Goal: Check status: Check status

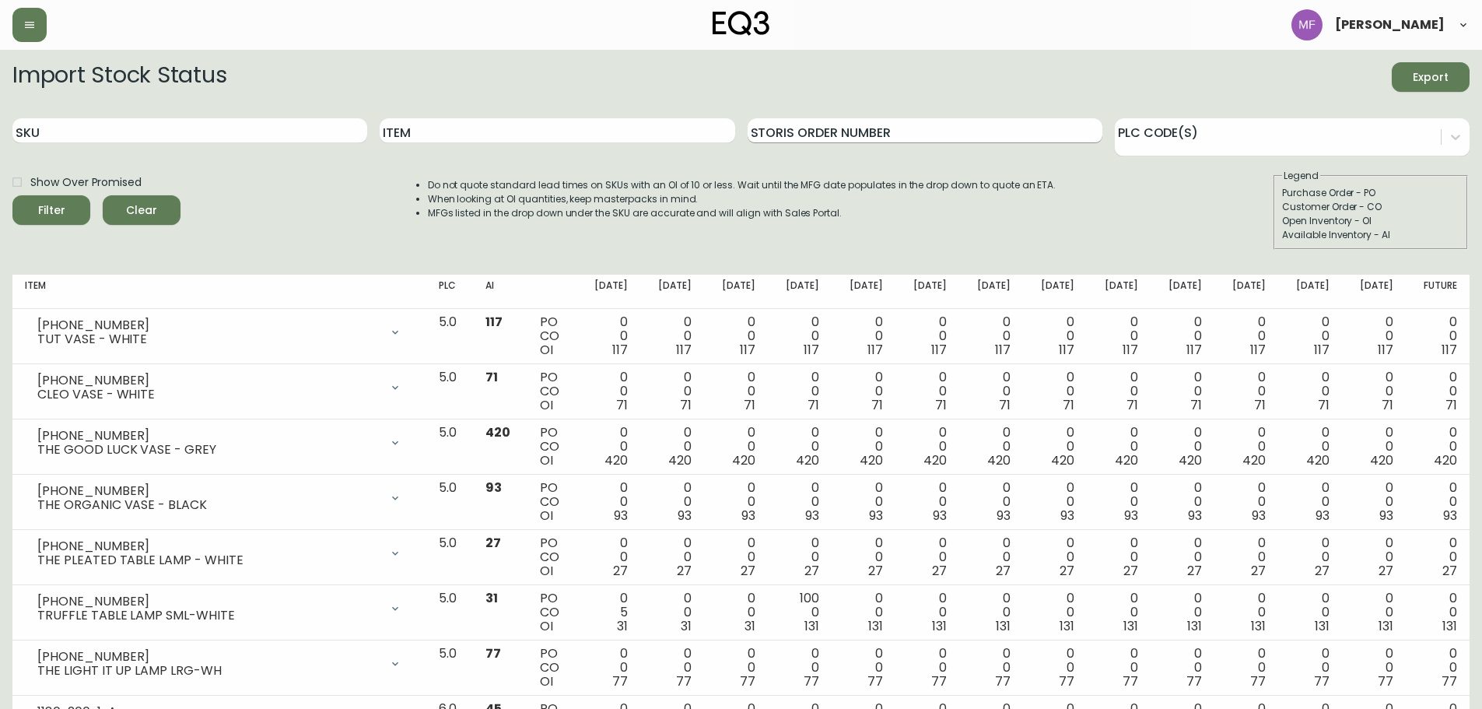
click at [826, 133] on input "Storis Order Number" at bounding box center [924, 130] width 355 height 25
paste input "564681"
drag, startPoint x: 695, startPoint y: 118, endPoint x: 640, endPoint y: 118, distance: 54.4
click at [640, 118] on div "SKU Item Storis Order Number 564681 PLC Code(s)" at bounding box center [740, 131] width 1457 height 51
paste input "1131896014"
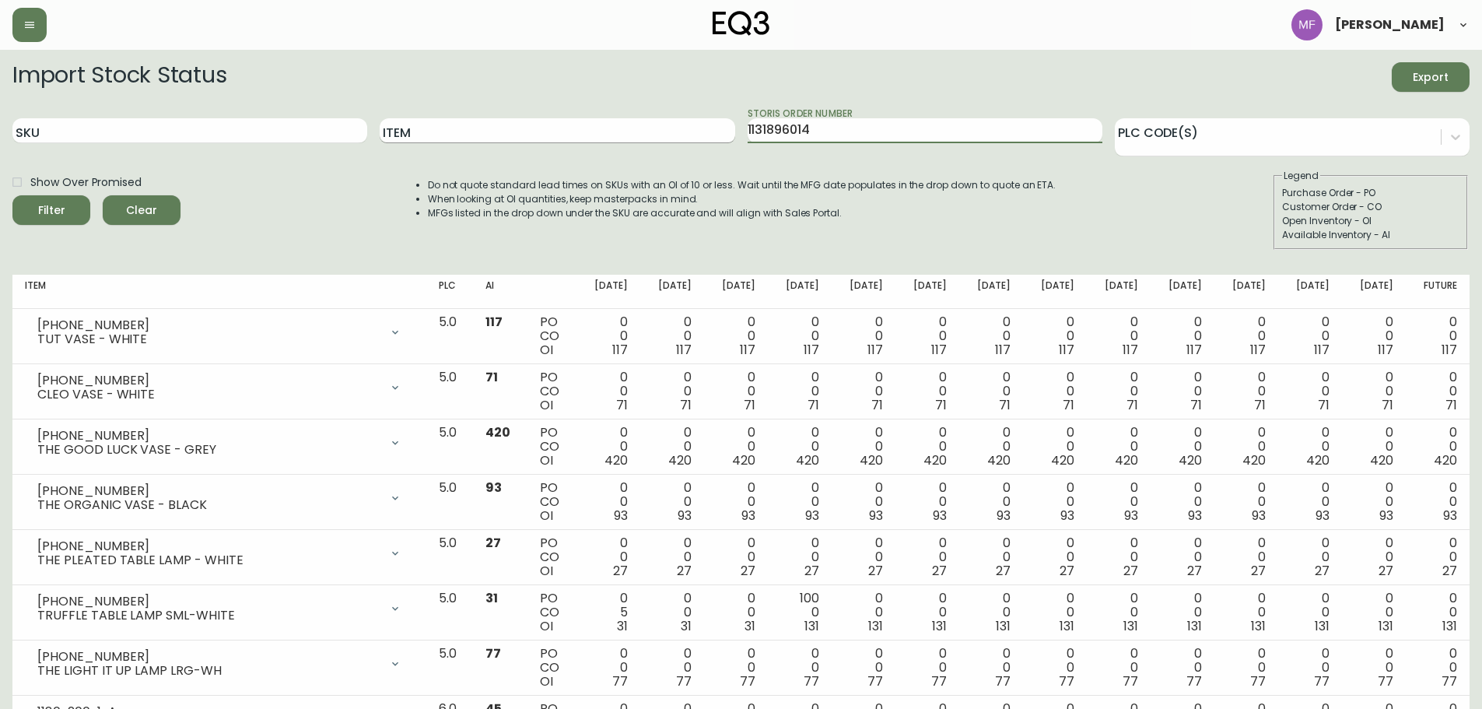
type input "1131896014"
click at [12, 195] on button "Filter" at bounding box center [51, 210] width 78 height 30
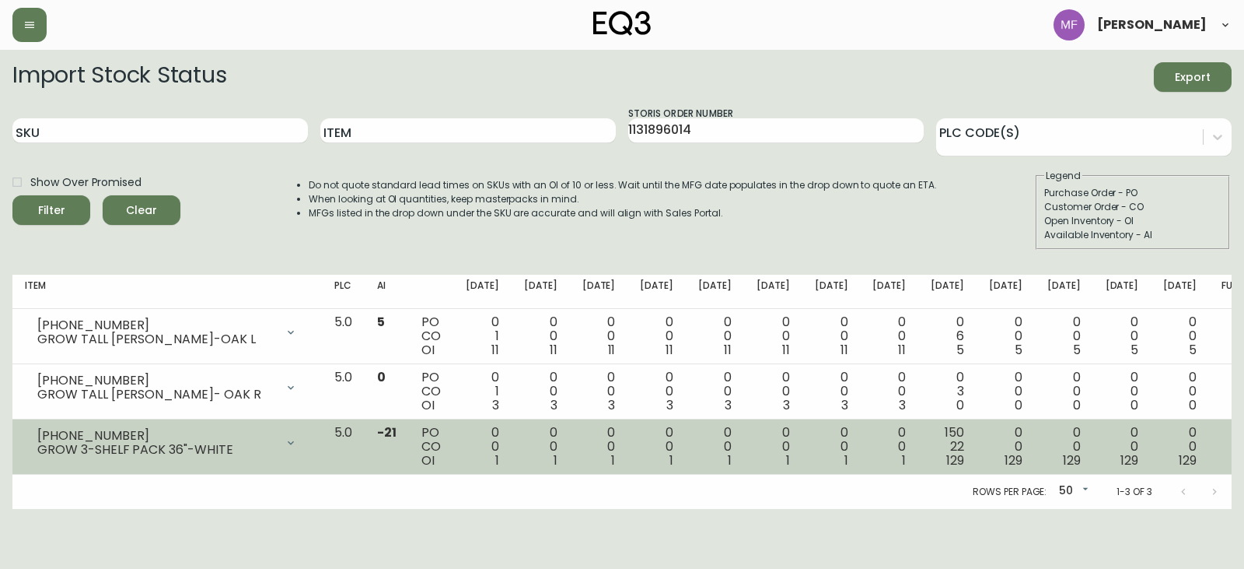
drag, startPoint x: 266, startPoint y: 4, endPoint x: 346, endPoint y: 443, distance: 445.9
click at [297, 443] on icon at bounding box center [291, 442] width 12 height 12
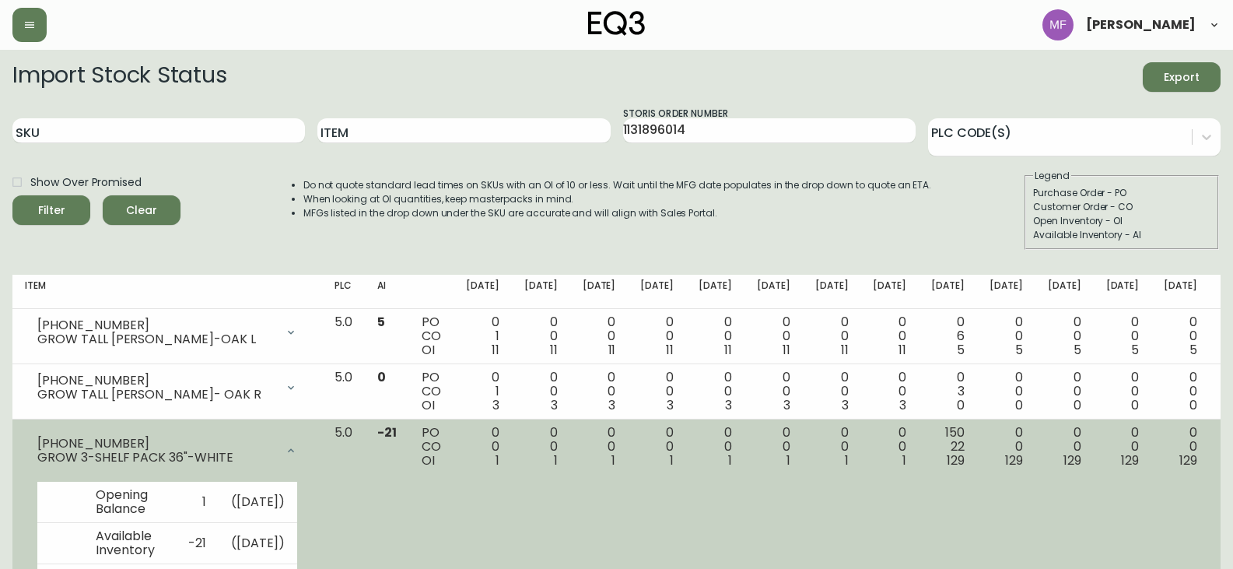
drag, startPoint x: 332, startPoint y: 446, endPoint x: 333, endPoint y: 438, distance: 7.8
click at [306, 446] on div at bounding box center [290, 450] width 31 height 31
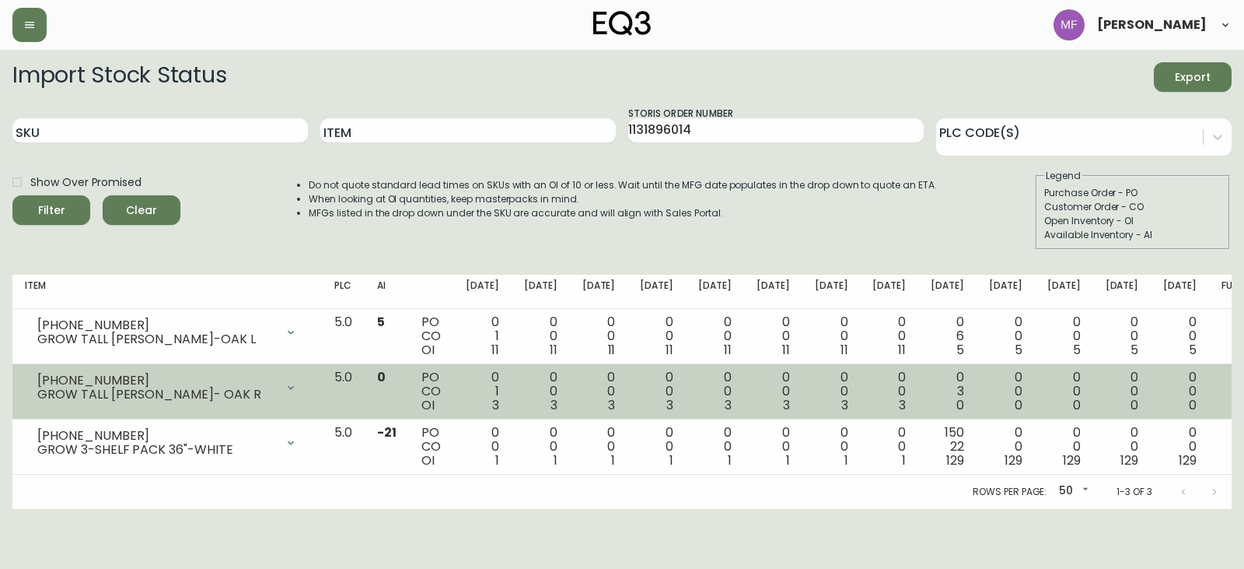
click at [297, 390] on icon at bounding box center [291, 387] width 12 height 12
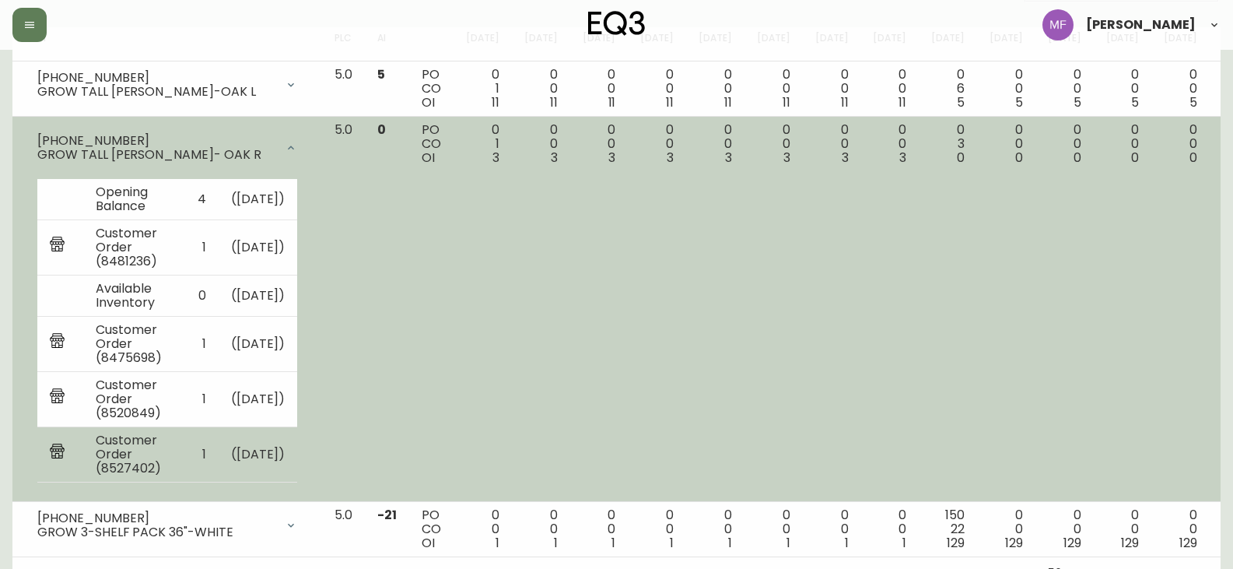
scroll to position [220, 0]
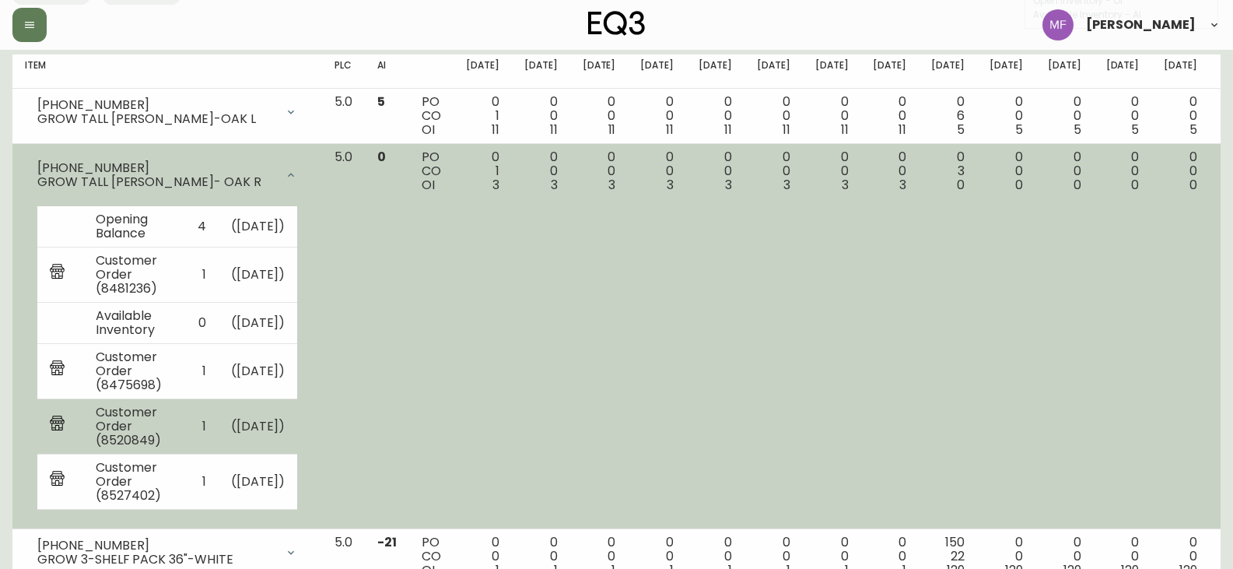
click at [162, 453] on td "Customer Order (8520849)" at bounding box center [134, 425] width 102 height 55
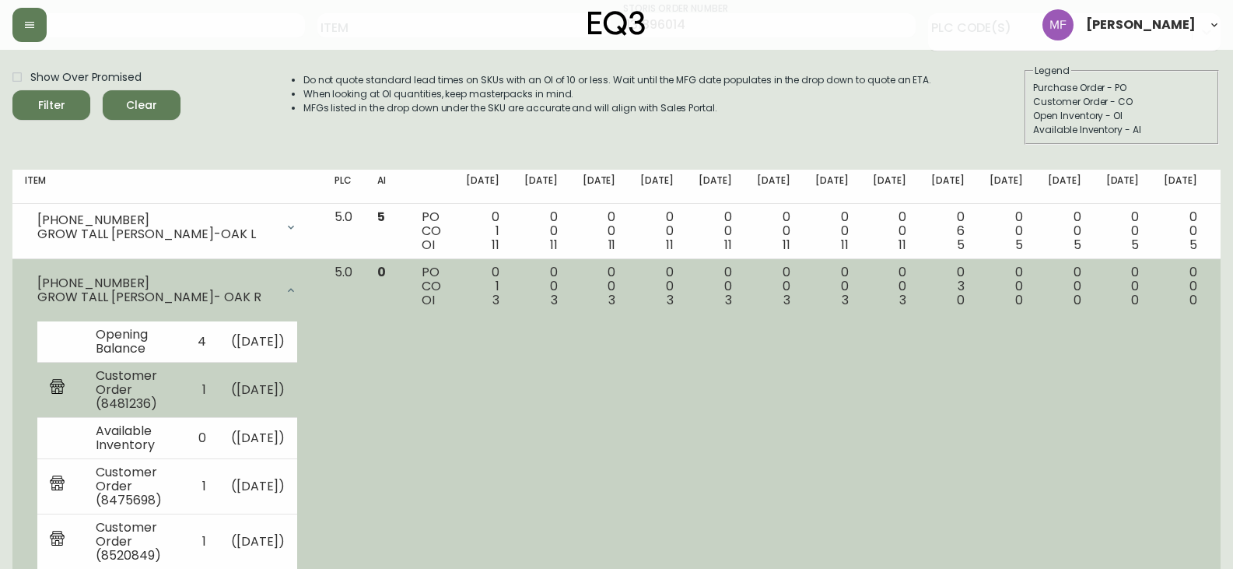
scroll to position [65, 0]
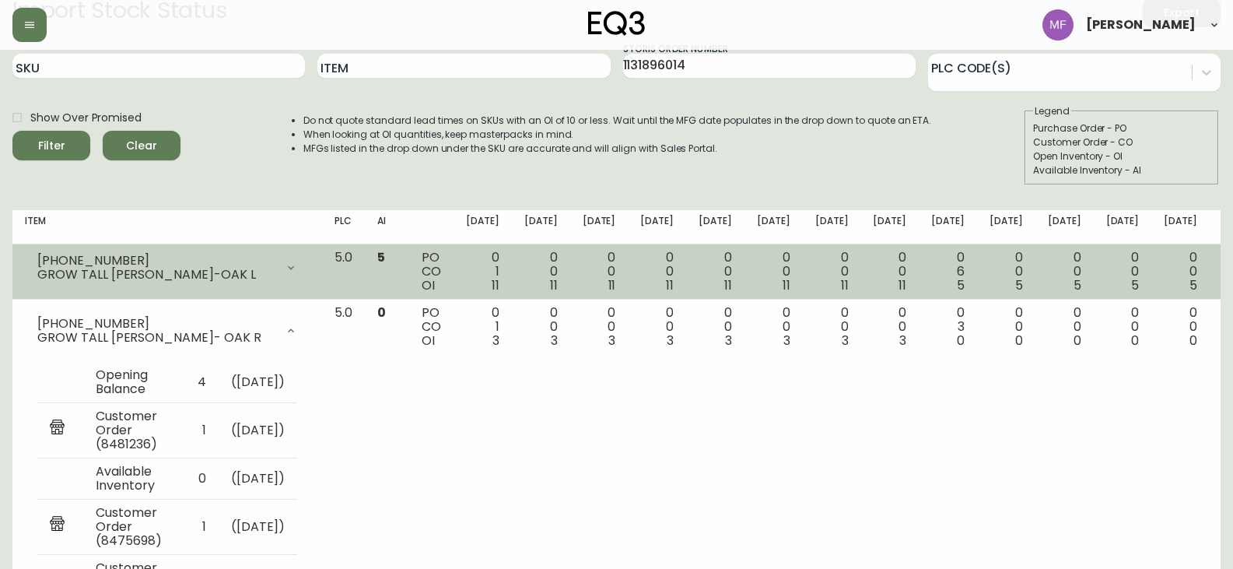
click at [72, 275] on div "GROW TALL [PERSON_NAME]-OAK L" at bounding box center [156, 275] width 238 height 14
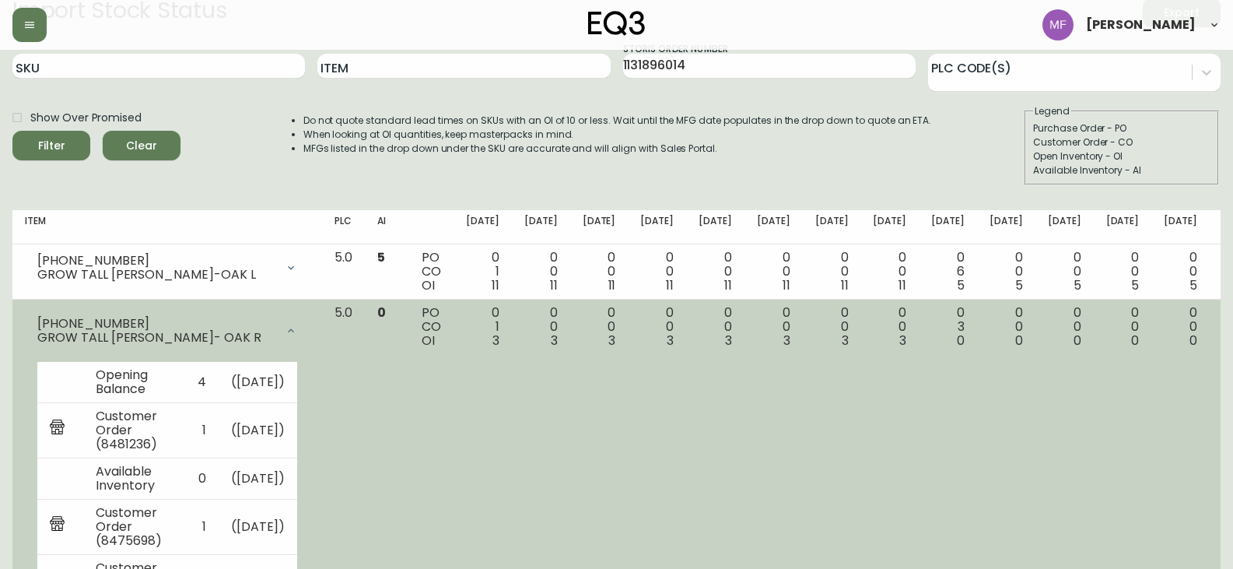
click at [297, 325] on icon at bounding box center [291, 330] width 12 height 12
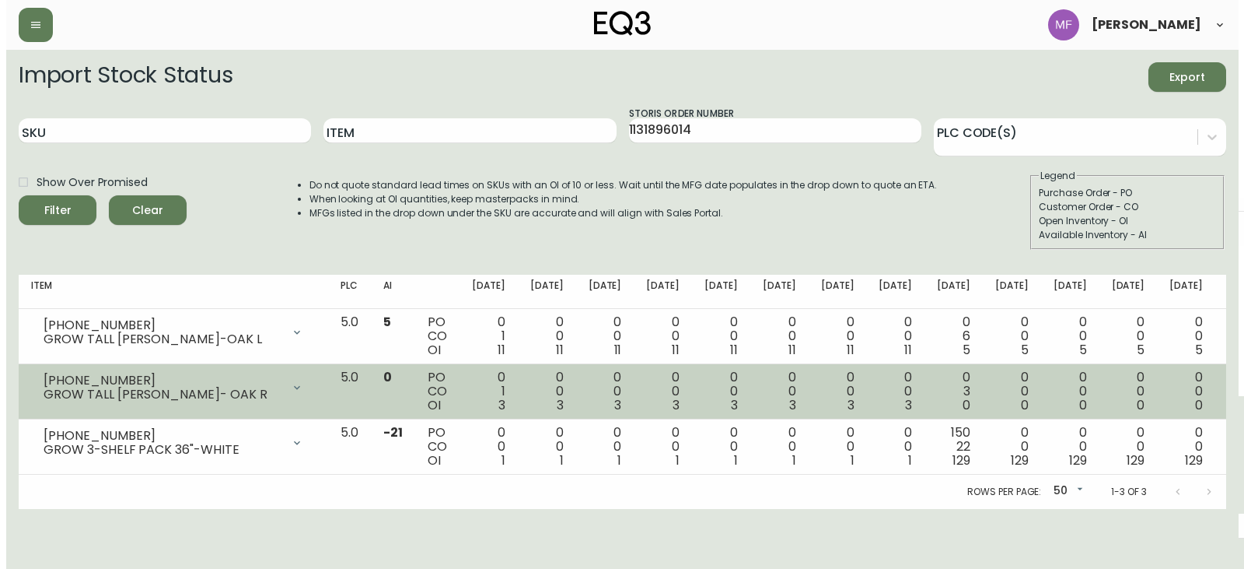
scroll to position [0, 0]
